Goal: Navigation & Orientation: Find specific page/section

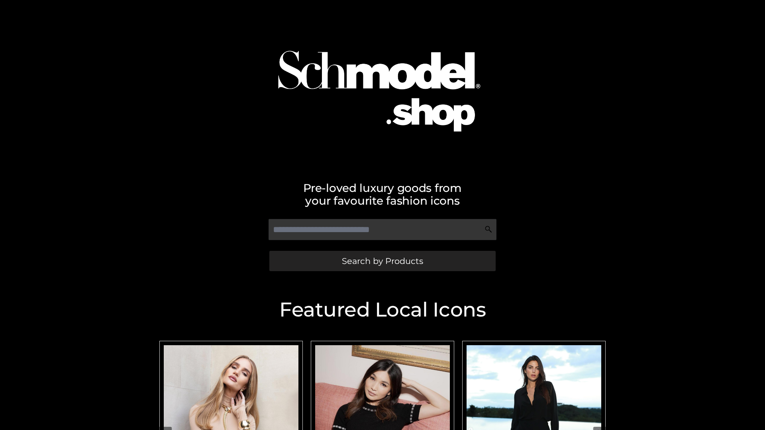
click at [382, 261] on span "Search by Products" at bounding box center [382, 261] width 81 height 8
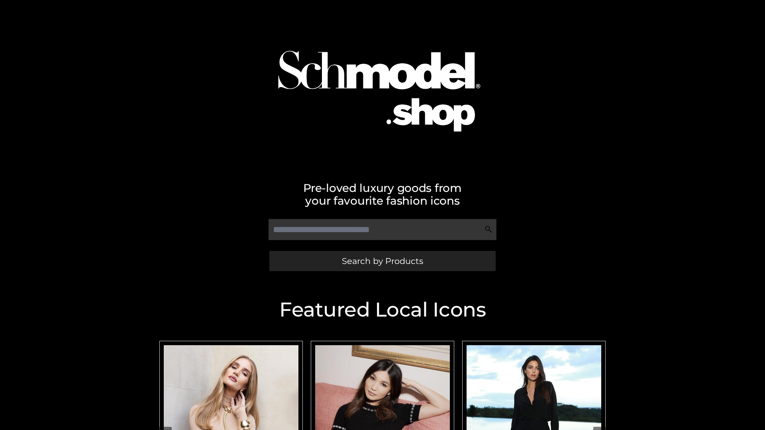
click at [382, 261] on span "Search by Products" at bounding box center [382, 261] width 81 height 8
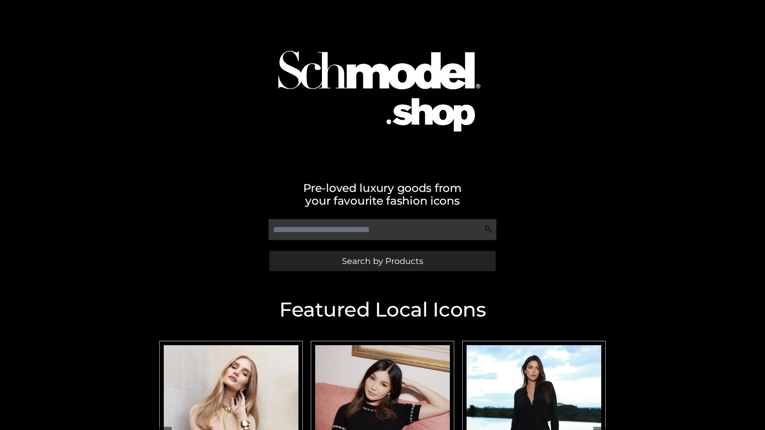
click at [382, 261] on span "Search by Products" at bounding box center [382, 261] width 81 height 8
